Goal: Use online tool/utility

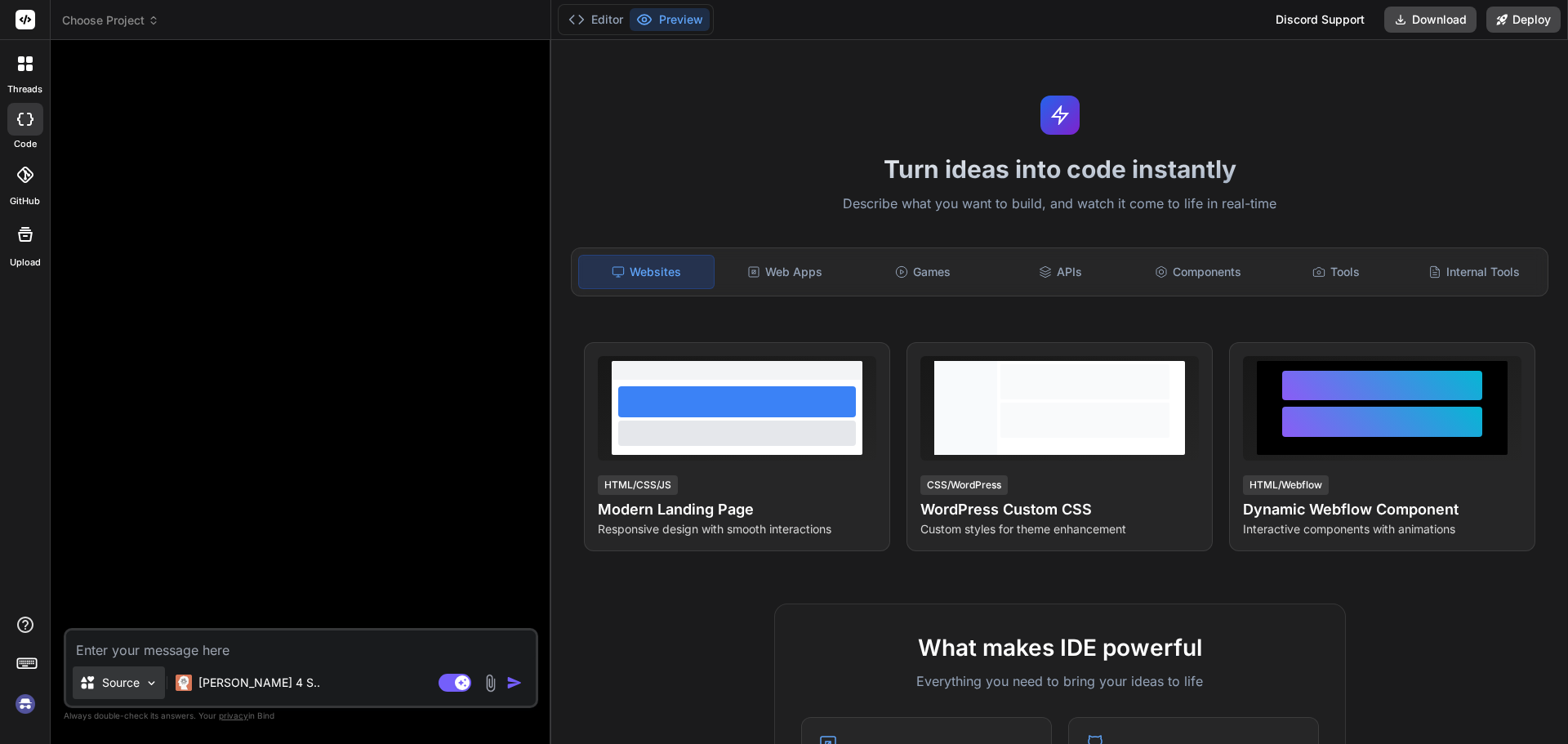
click at [158, 685] on img at bounding box center [151, 683] width 14 height 14
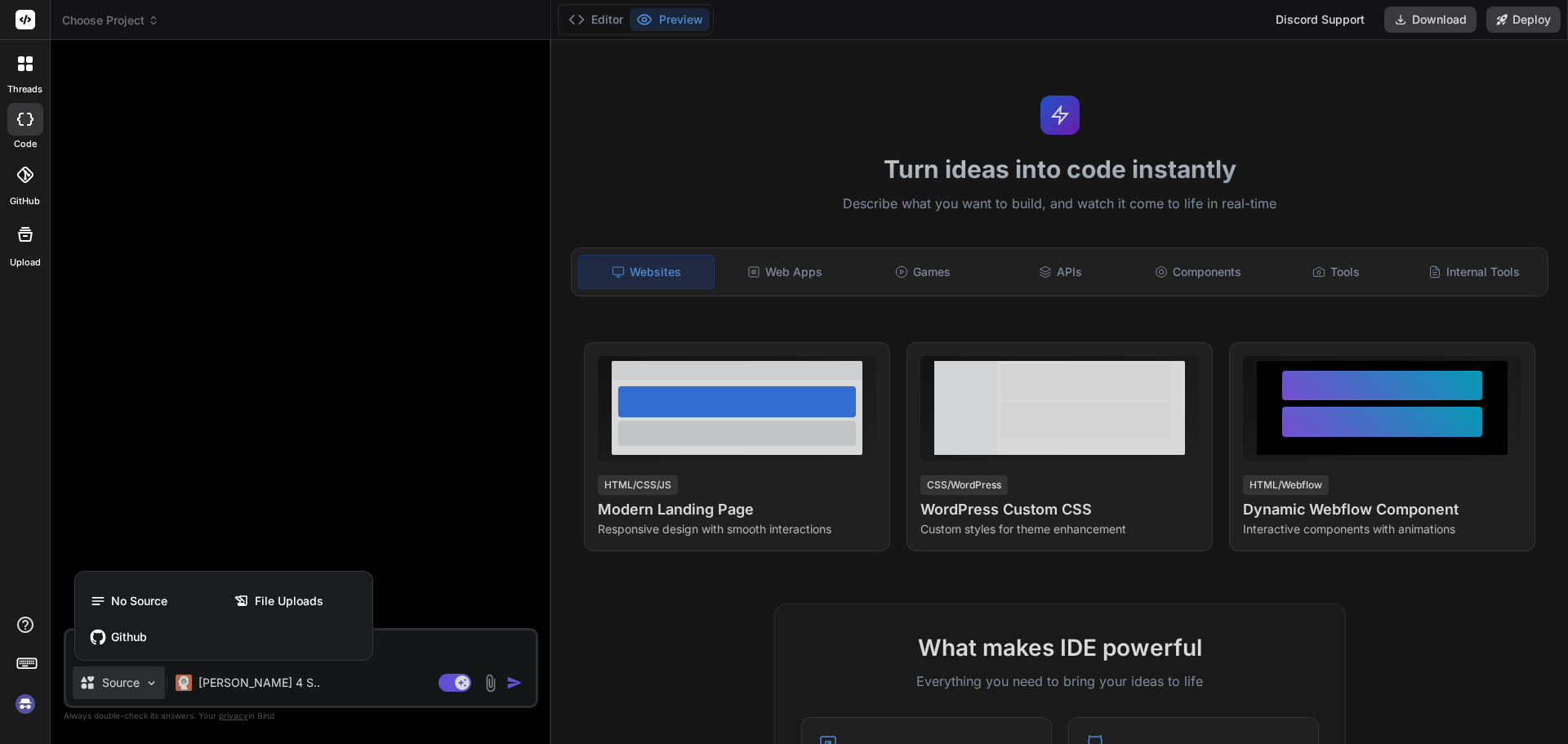
click at [151, 684] on div at bounding box center [784, 372] width 1568 height 744
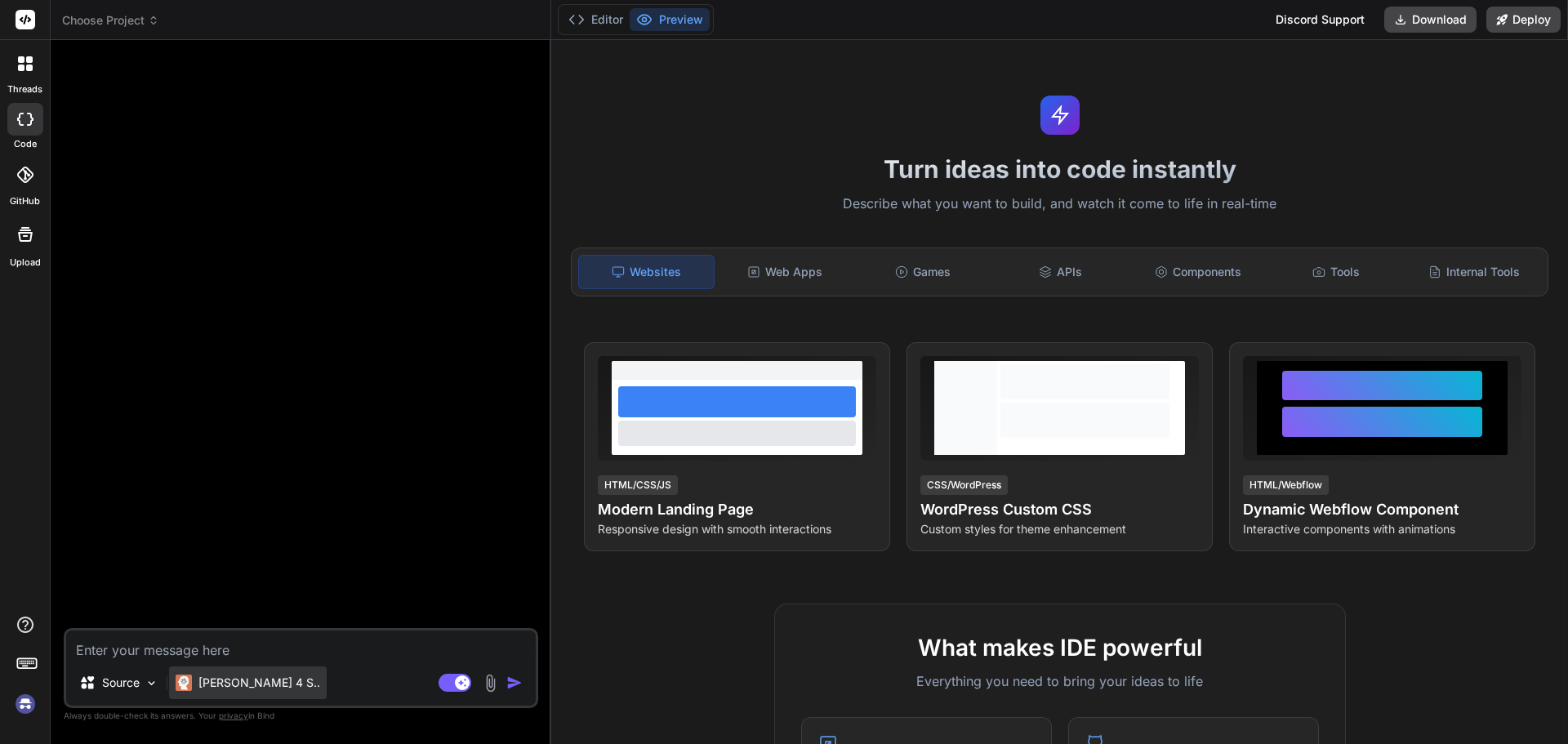
click at [260, 683] on p "[PERSON_NAME] 4 S.." at bounding box center [259, 683] width 122 height 16
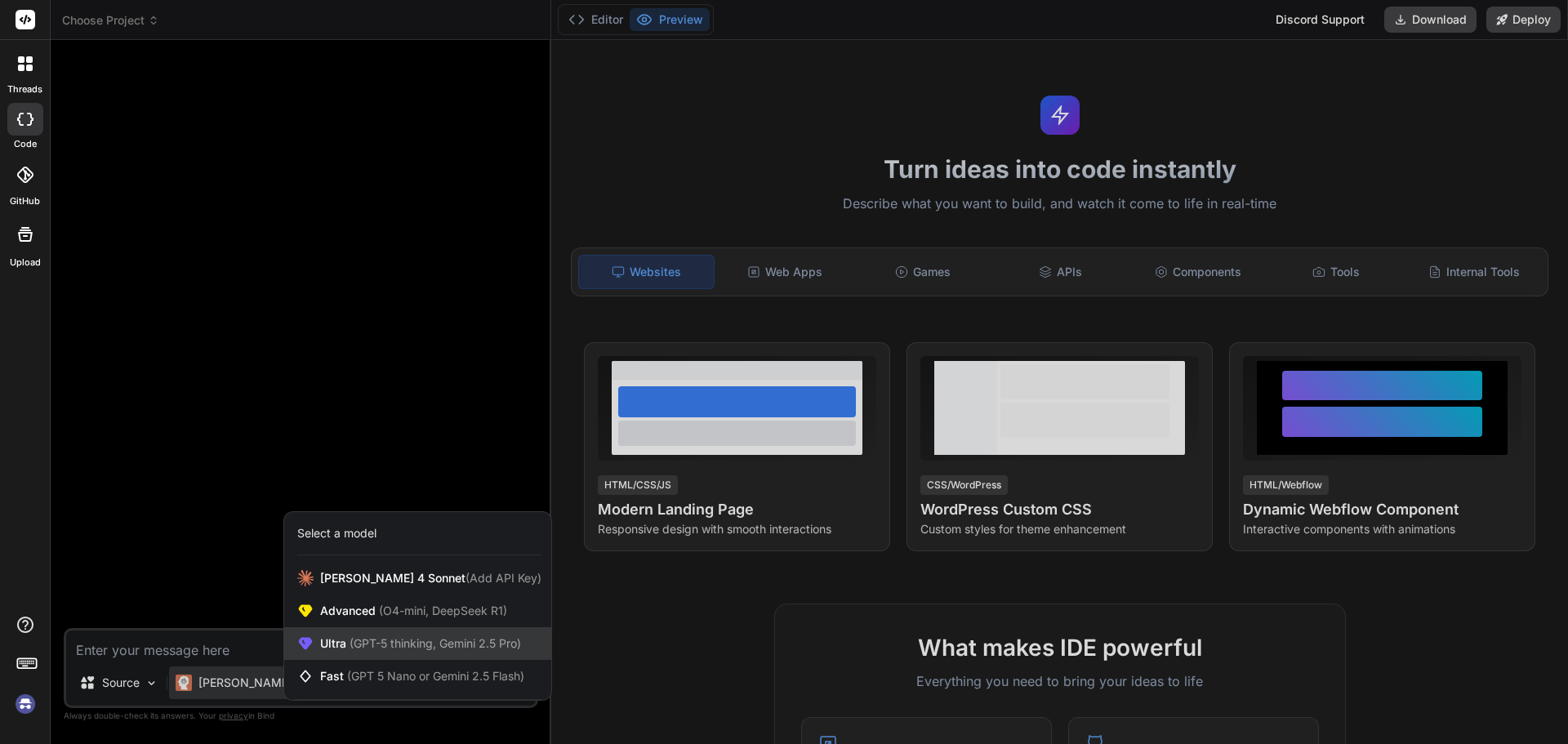
click at [404, 648] on span "(GPT-5 thinking, Gemini 2.5 Pro)" at bounding box center [434, 643] width 175 height 14
type textarea "x"
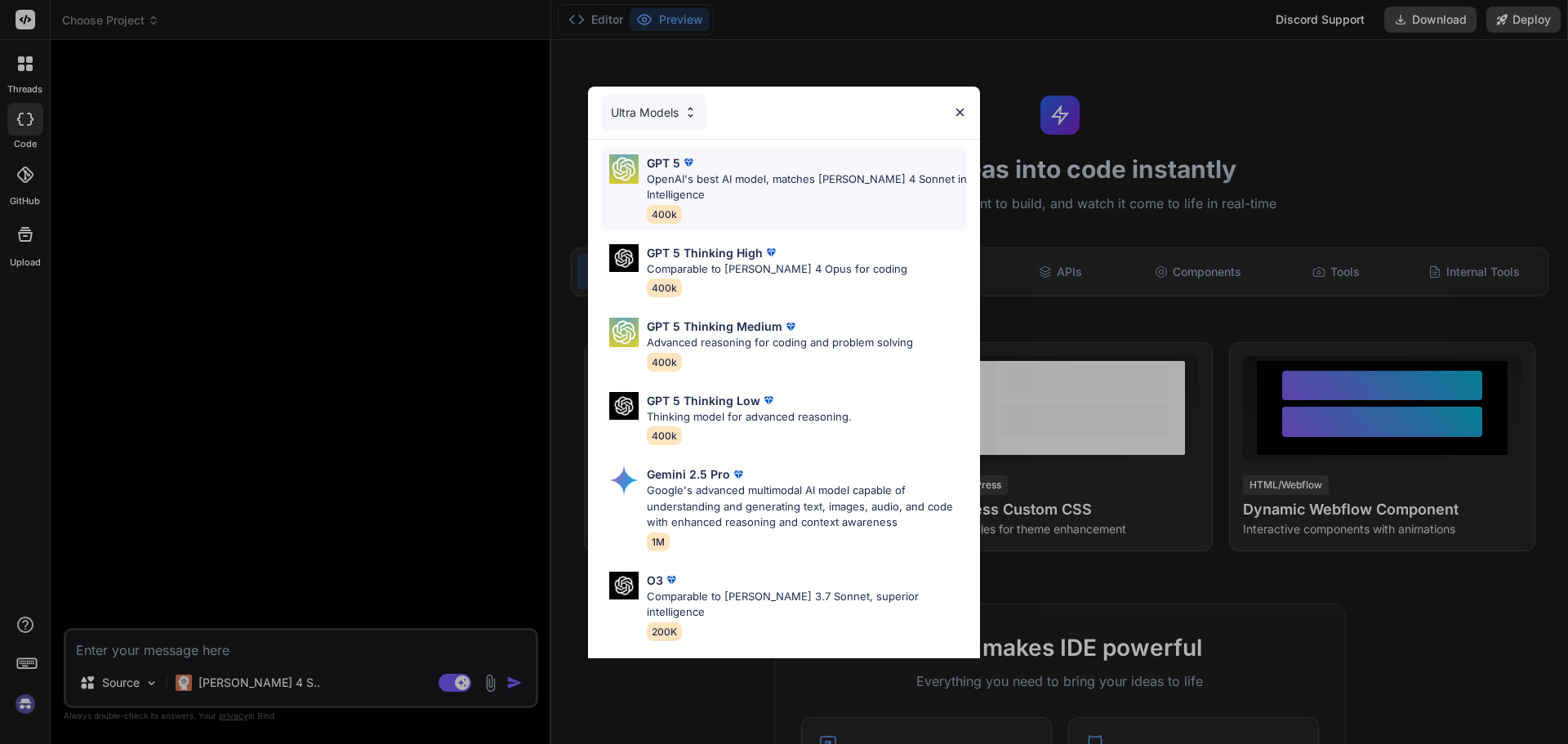
click at [750, 182] on p "OpenAI's best AI model, matches [PERSON_NAME] 4 Sonnet in Intelligence" at bounding box center [806, 187] width 320 height 32
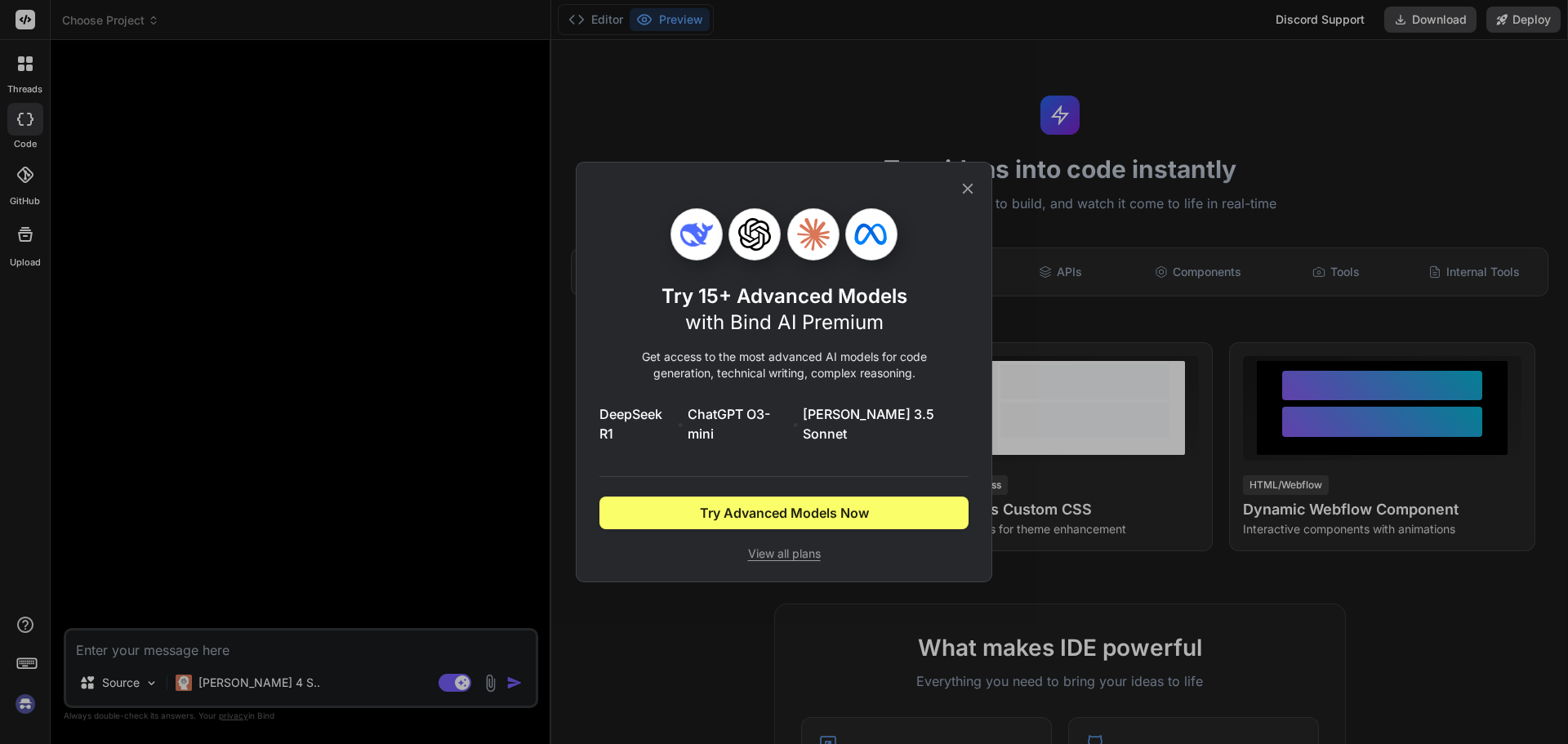
click at [974, 194] on icon at bounding box center [967, 188] width 18 height 18
